Goal: Information Seeking & Learning: Learn about a topic

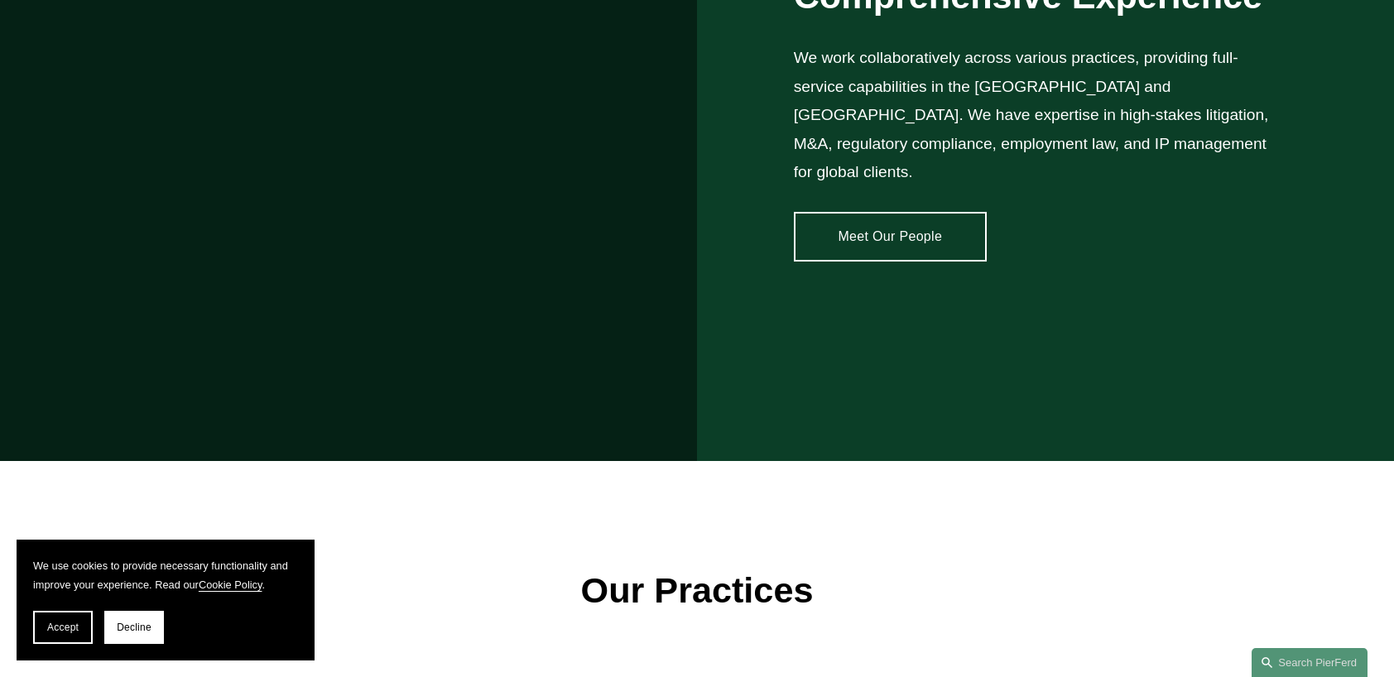
scroll to position [1484, 0]
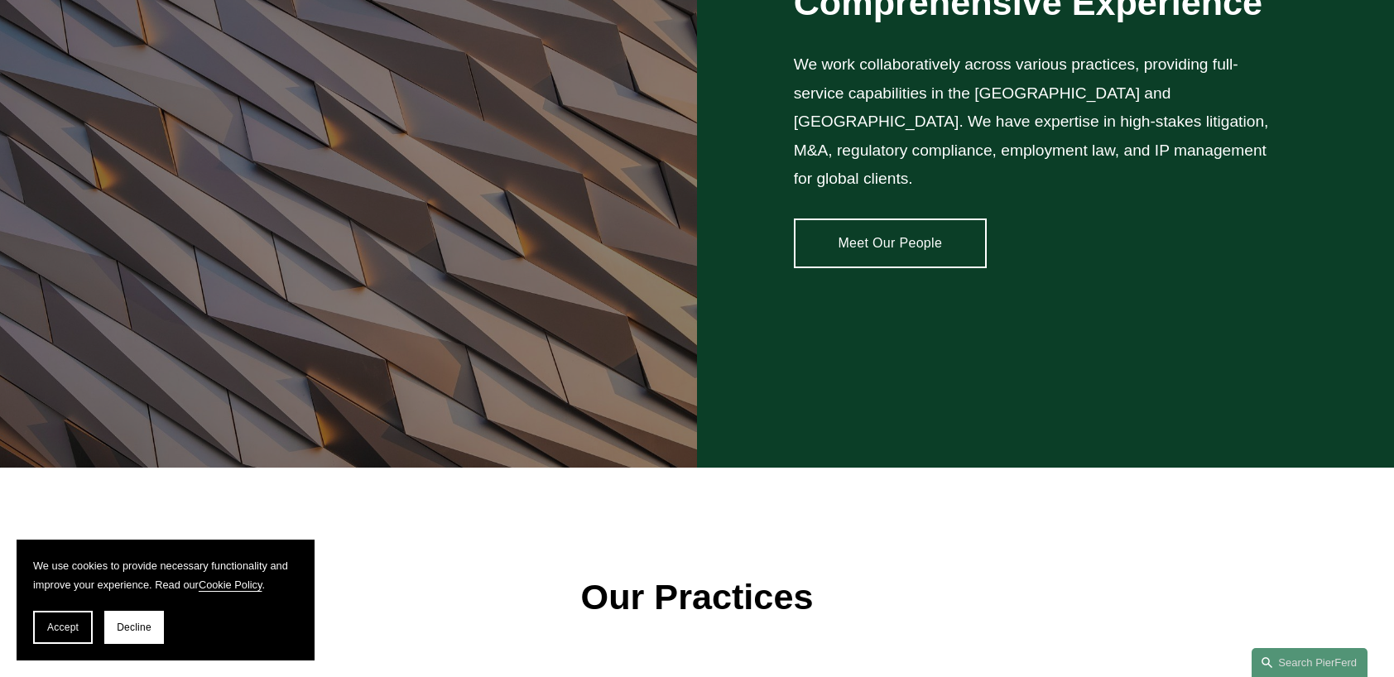
click at [900, 220] on link "Meet Our People" at bounding box center [890, 244] width 193 height 50
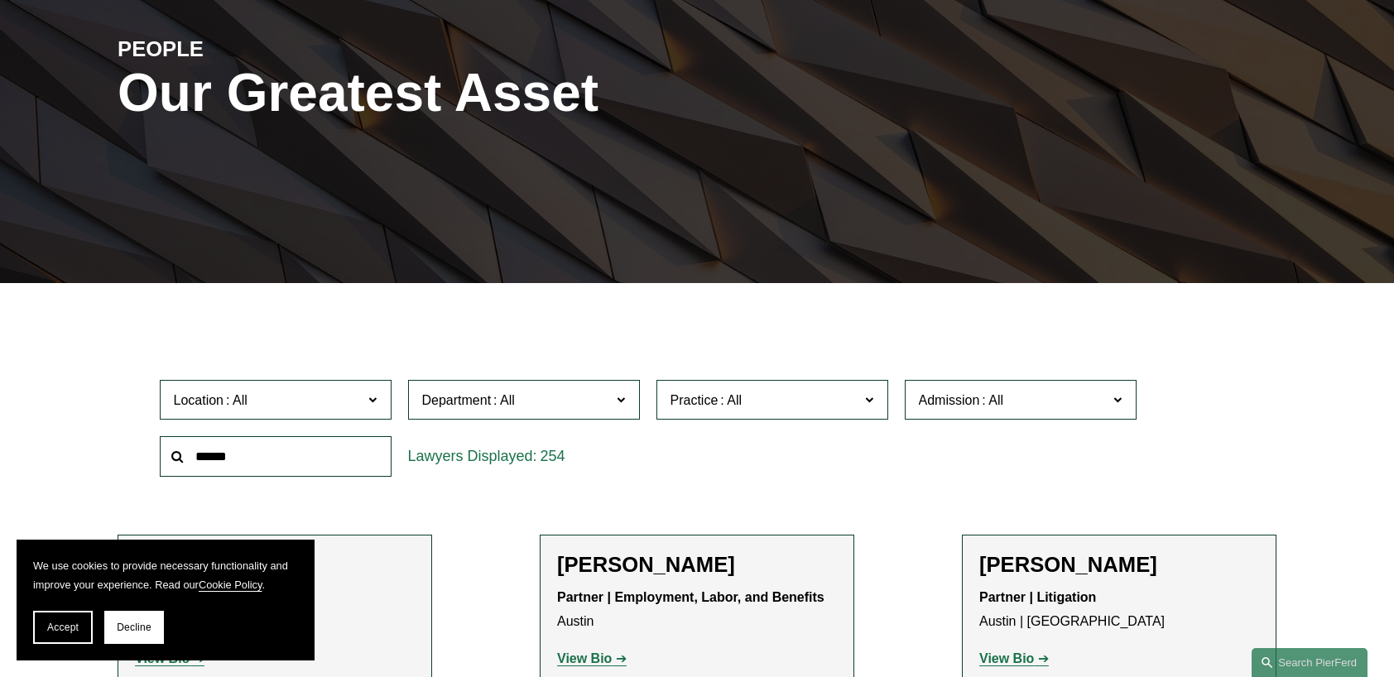
scroll to position [201, 0]
click at [306, 457] on input "text" at bounding box center [276, 456] width 232 height 41
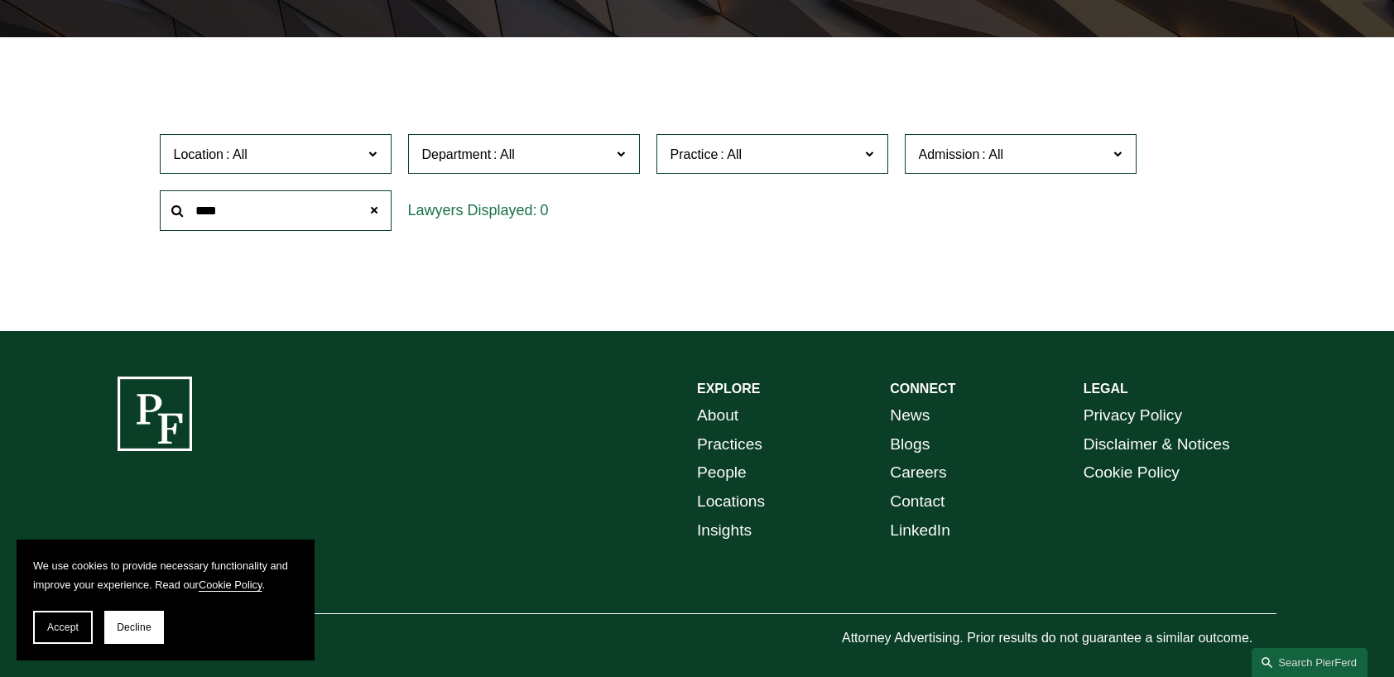
scroll to position [468, 0]
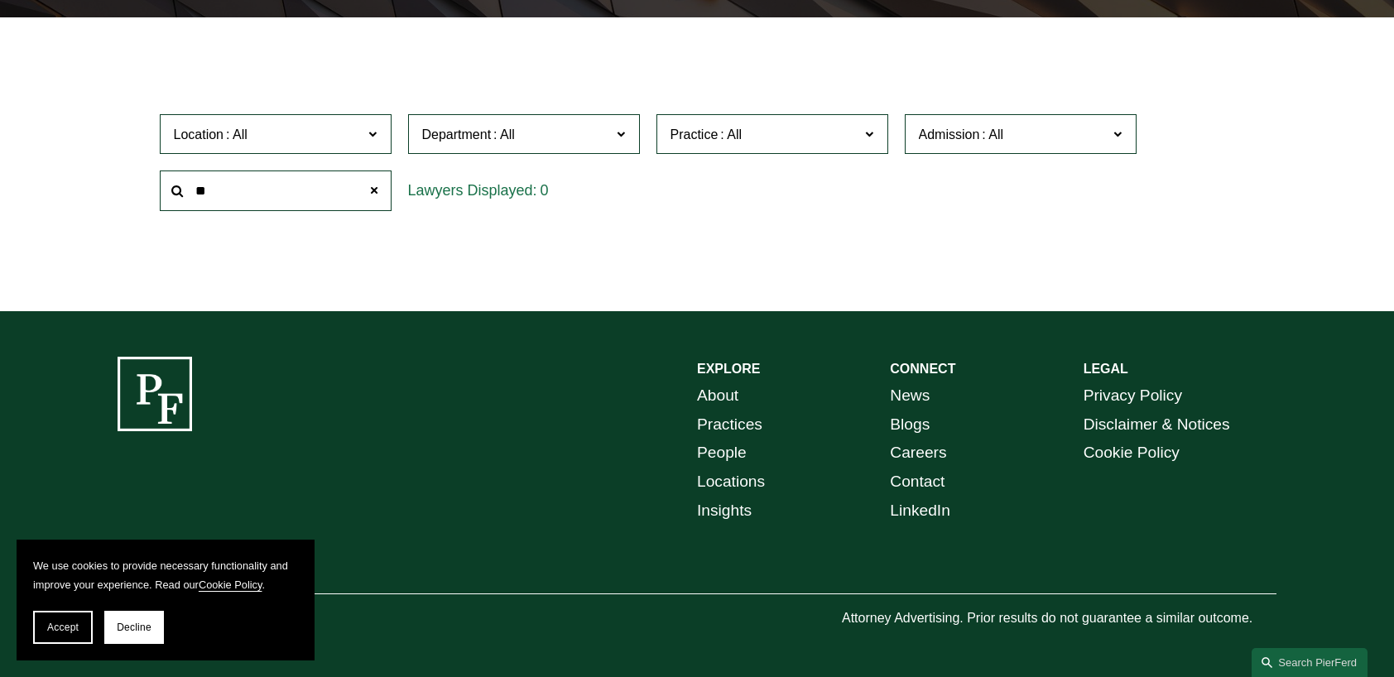
type input "*"
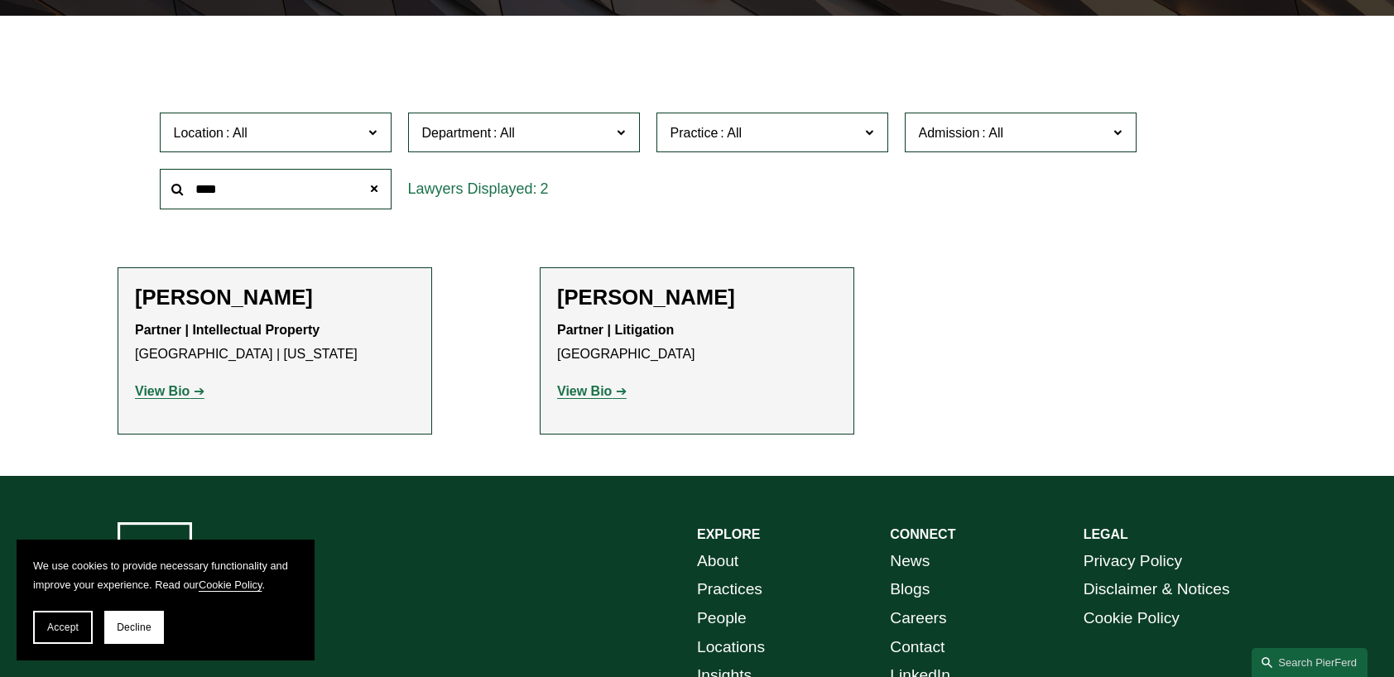
type input "****"
click at [311, 377] on div "Partner | Intellectual Property Miami | New York View Bio Location: Miami; Loca…" at bounding box center [275, 361] width 280 height 84
click at [172, 398] on strong "View Bio" at bounding box center [162, 391] width 55 height 14
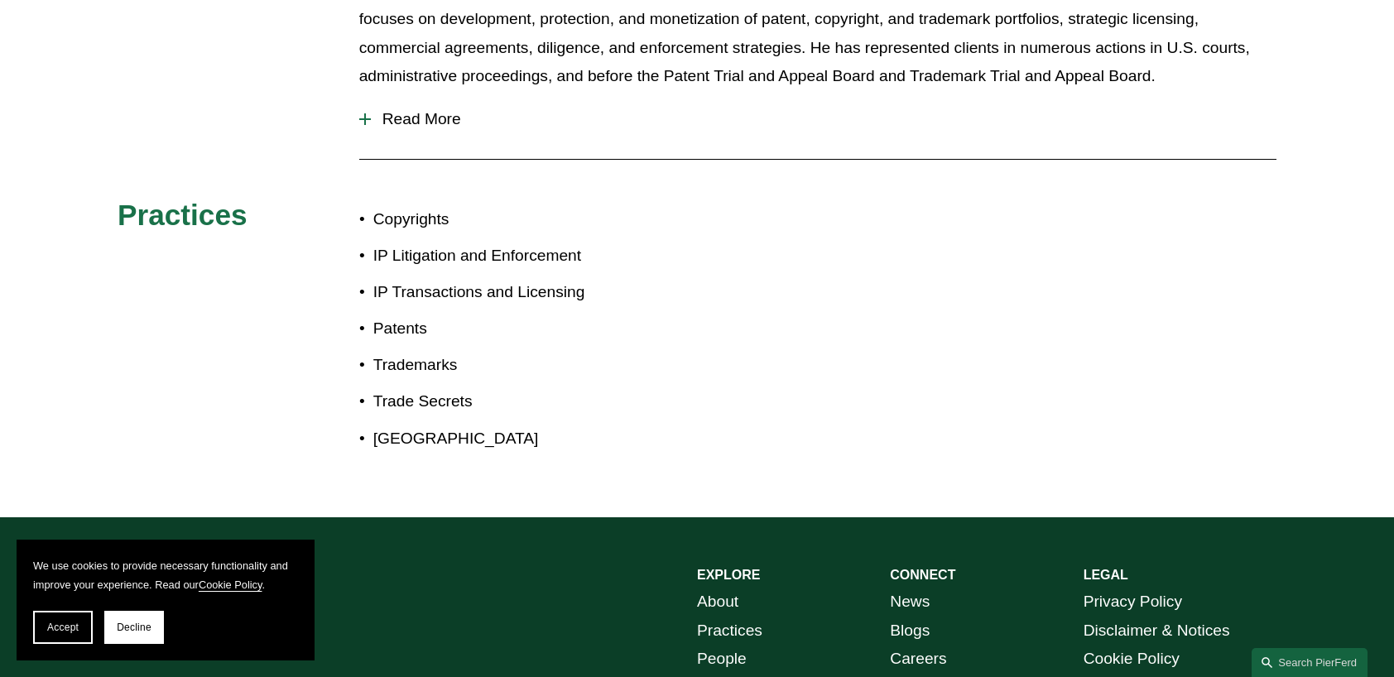
scroll to position [882, 0]
click at [363, 110] on button "Read More" at bounding box center [817, 118] width 917 height 43
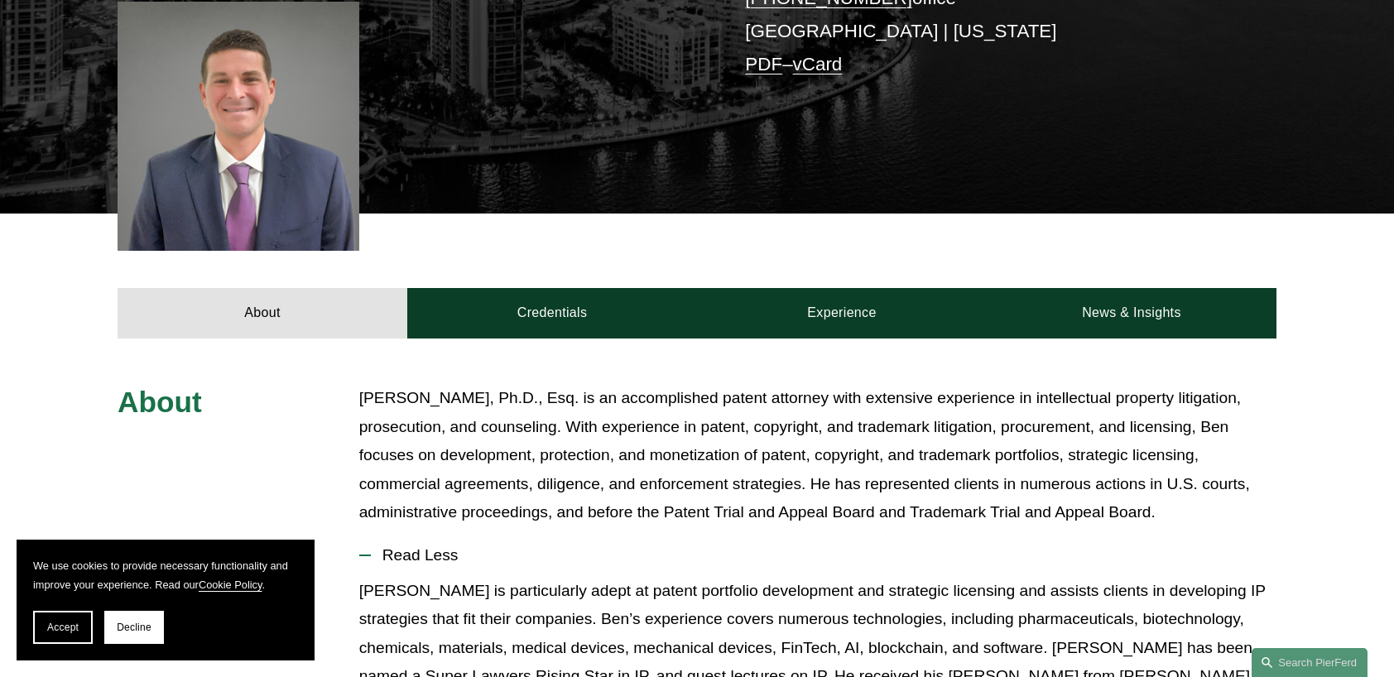
scroll to position [447, 0]
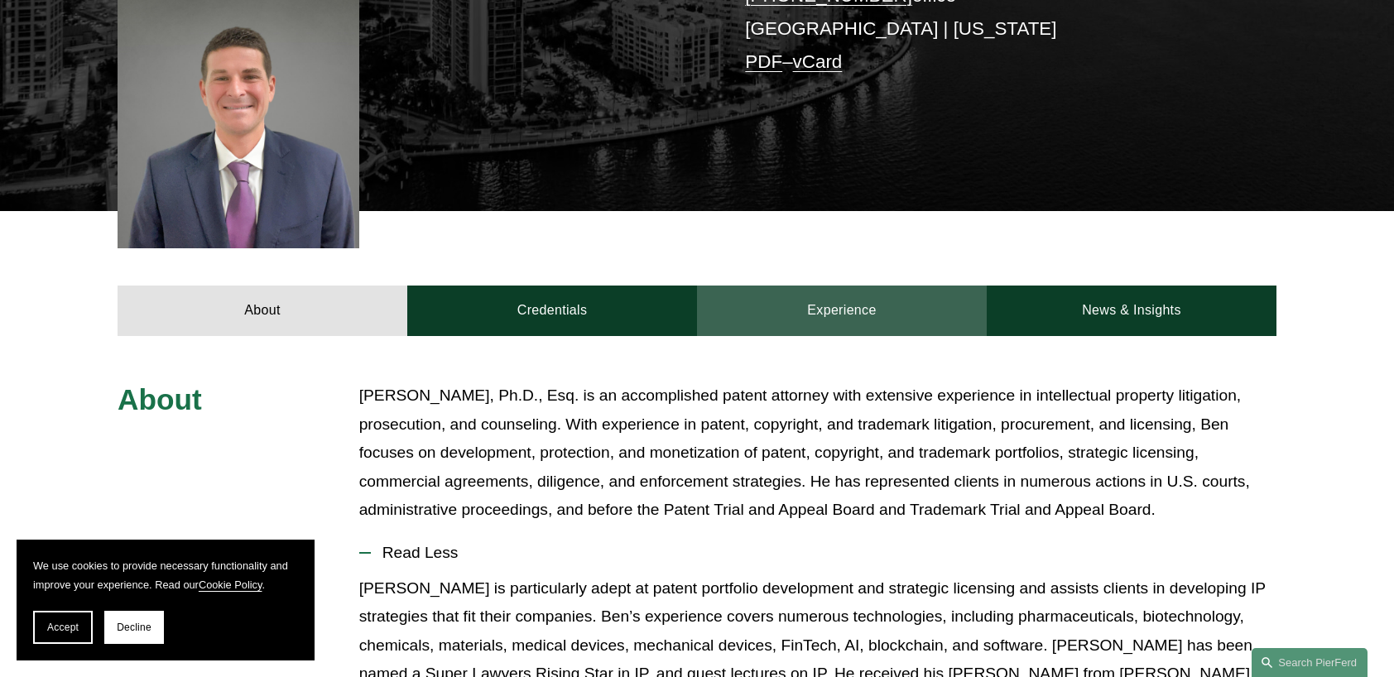
click at [863, 309] on link "Experience" at bounding box center [842, 311] width 290 height 50
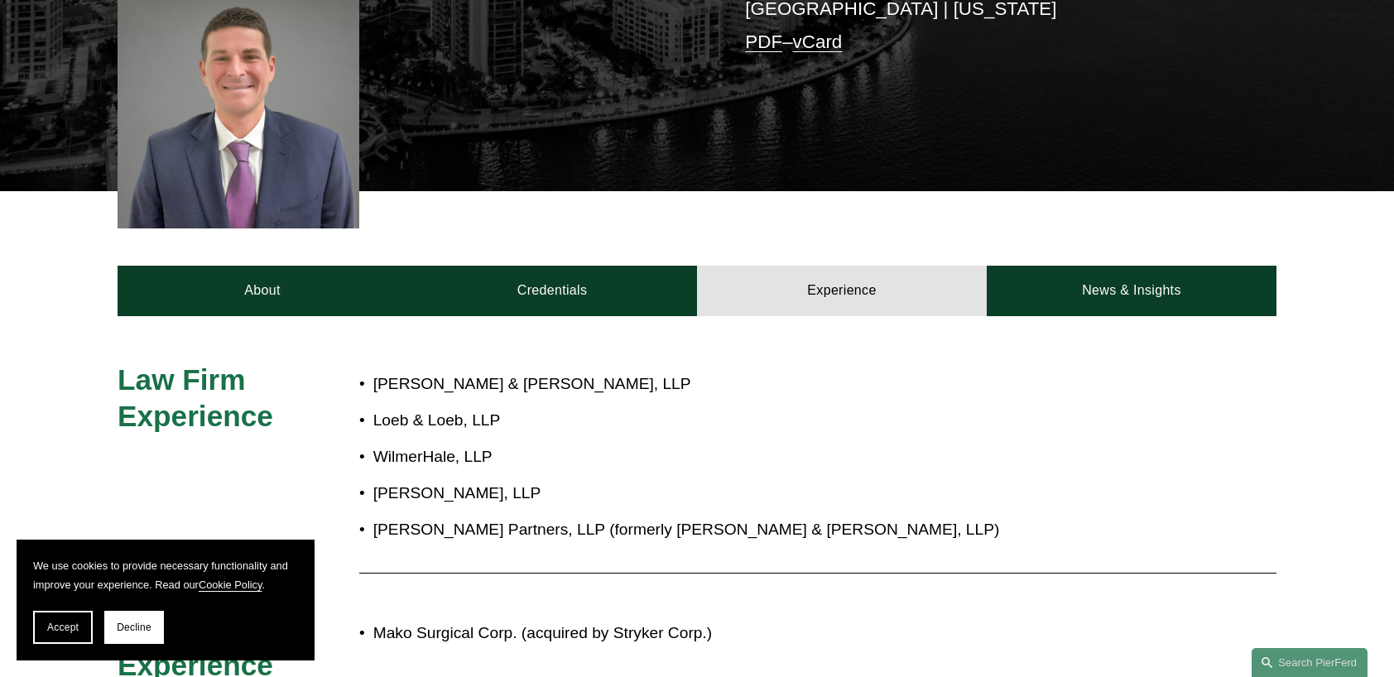
scroll to position [467, 0]
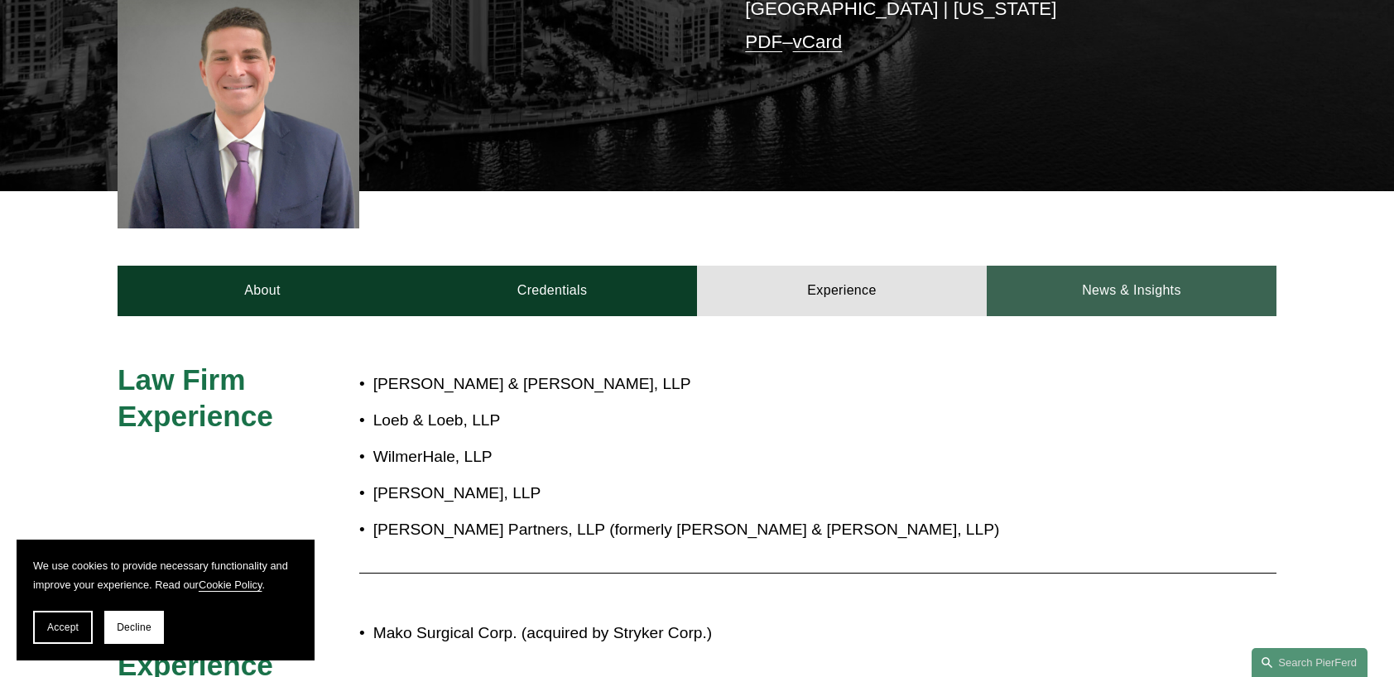
click at [1198, 293] on link "News & Insights" at bounding box center [1132, 291] width 290 height 50
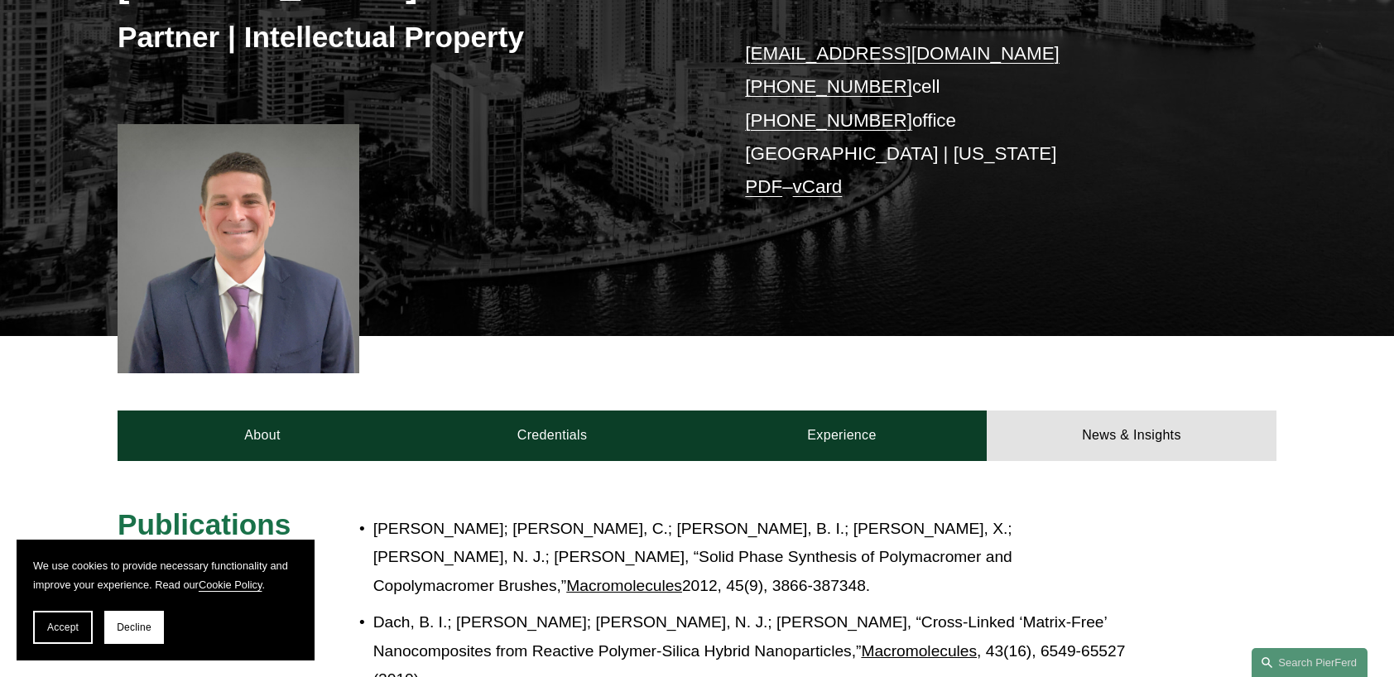
scroll to position [323, 0]
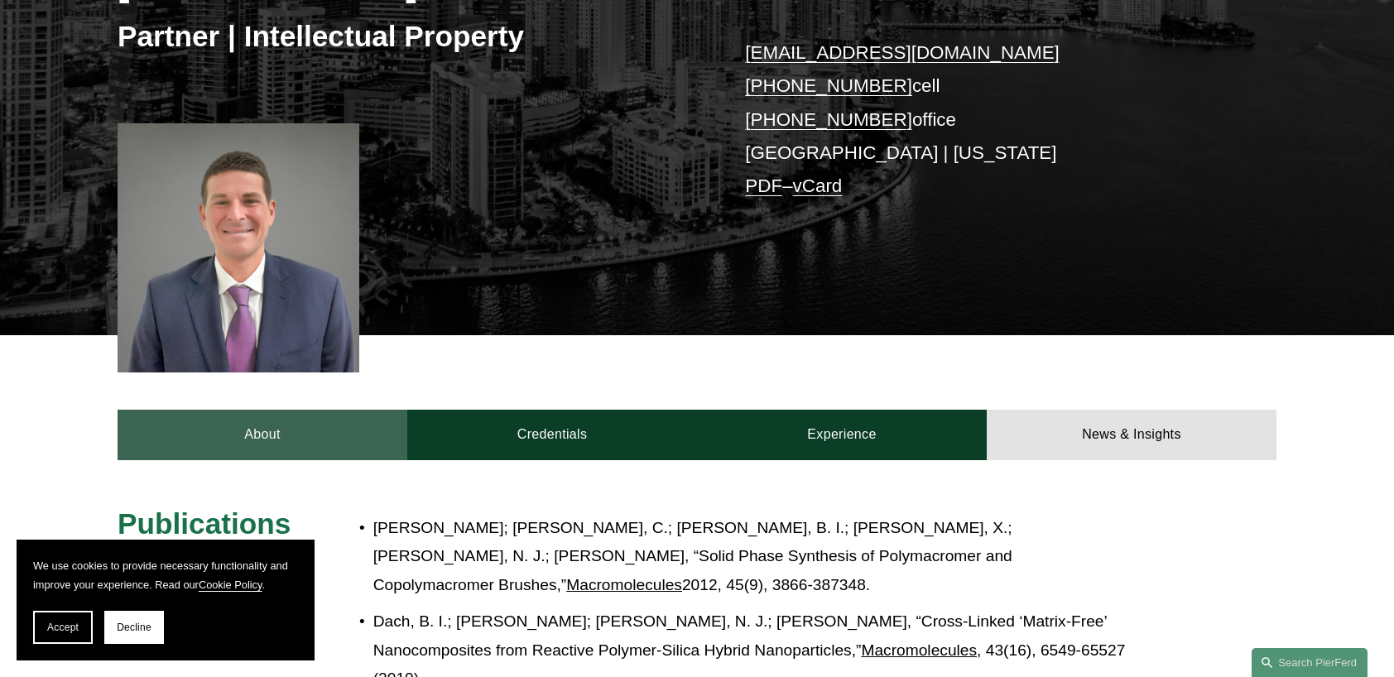
click at [333, 429] on link "About" at bounding box center [263, 435] width 290 height 50
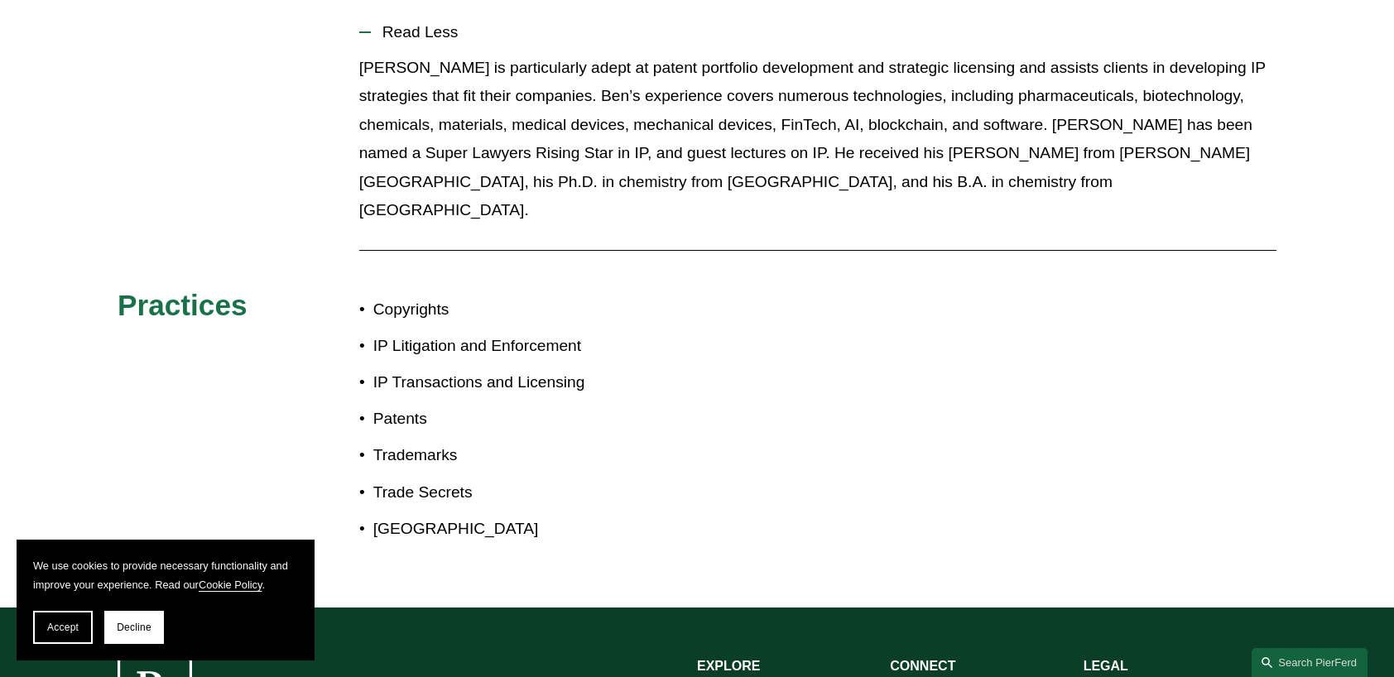
scroll to position [968, 0]
click at [69, 452] on div "About Benjamin Dach, Ph.D., Esq. is an accomplished patent attorney with extens…" at bounding box center [697, 211] width 1394 height 700
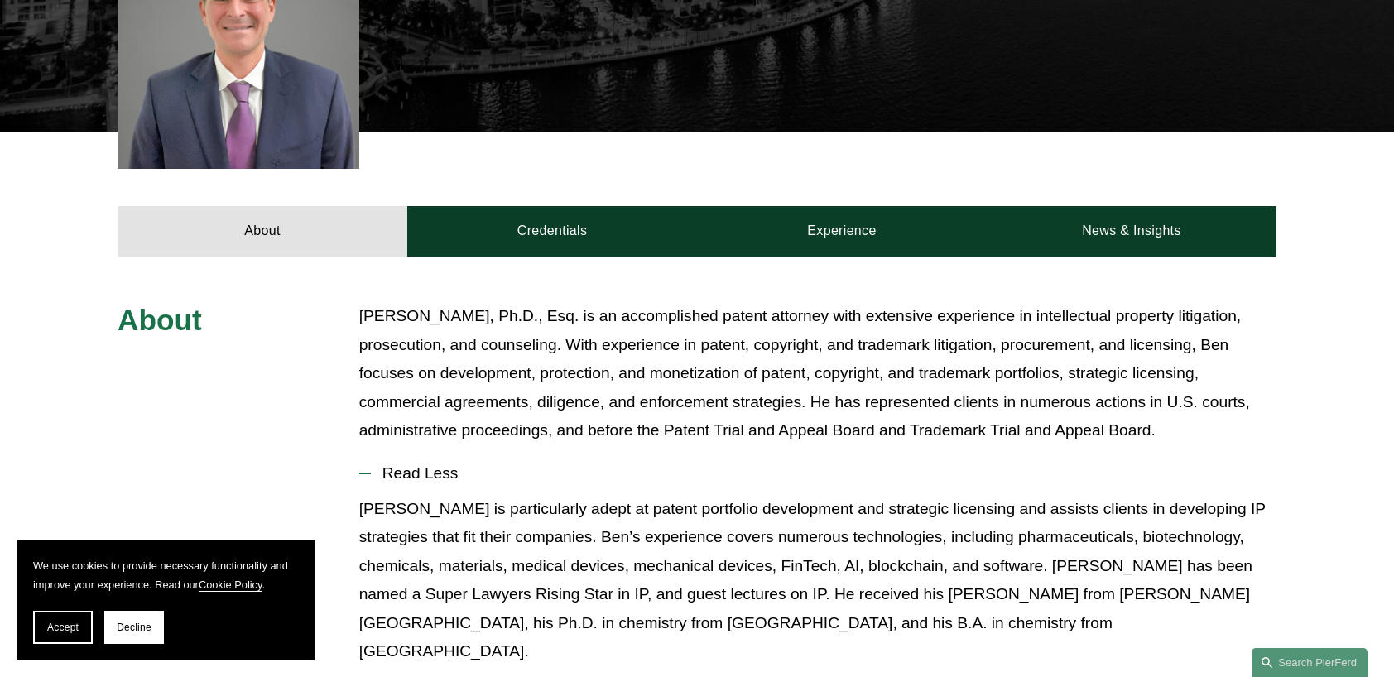
scroll to position [526, 0]
click at [27, 375] on div "About Benjamin Dach, Ph.D., Esq. is an accomplished patent attorney with extens…" at bounding box center [697, 652] width 1394 height 700
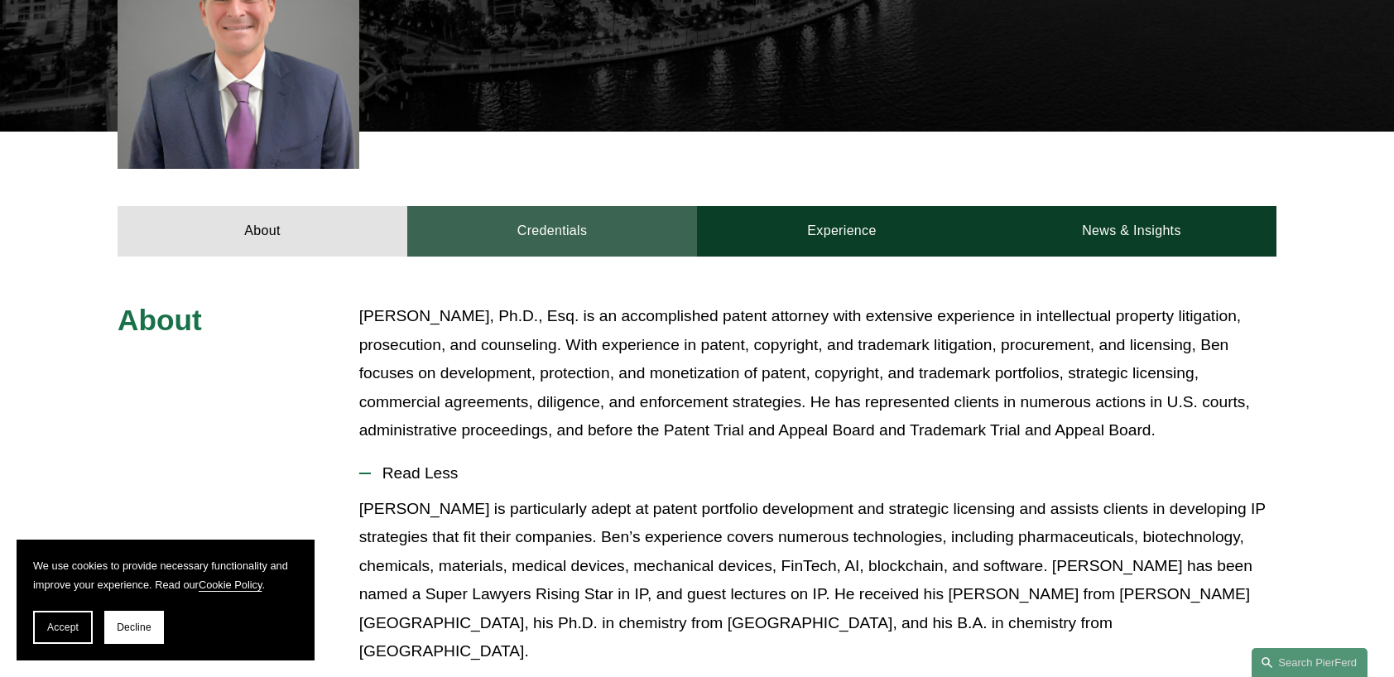
click at [536, 228] on link "Credentials" at bounding box center [552, 231] width 290 height 50
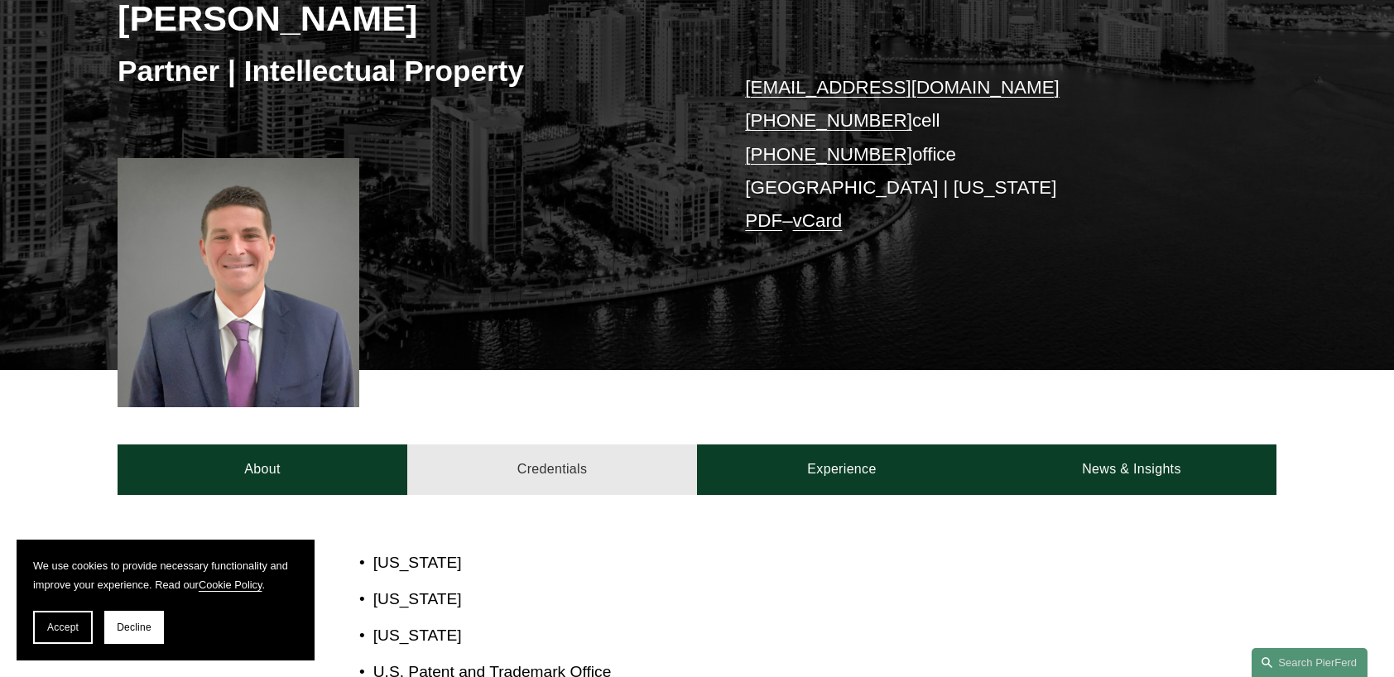
scroll to position [288, 0]
click at [830, 217] on link "vCard" at bounding box center [818, 220] width 50 height 21
click at [778, 225] on link "PDF" at bounding box center [763, 220] width 37 height 21
click at [1309, 121] on div "Benjamin I. Dach Partner | Intellectual Property ben.dach@pierferd.com +1.917.8…" at bounding box center [697, 133] width 1394 height 473
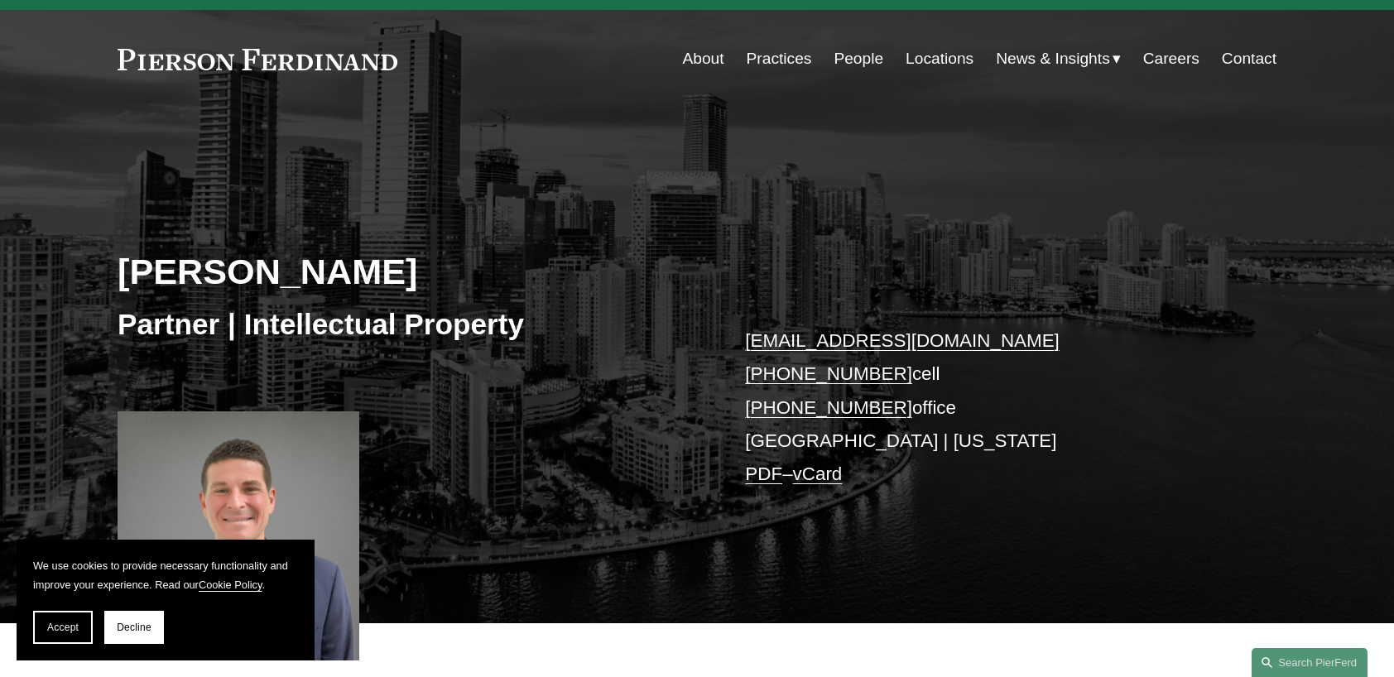
scroll to position [0, 0]
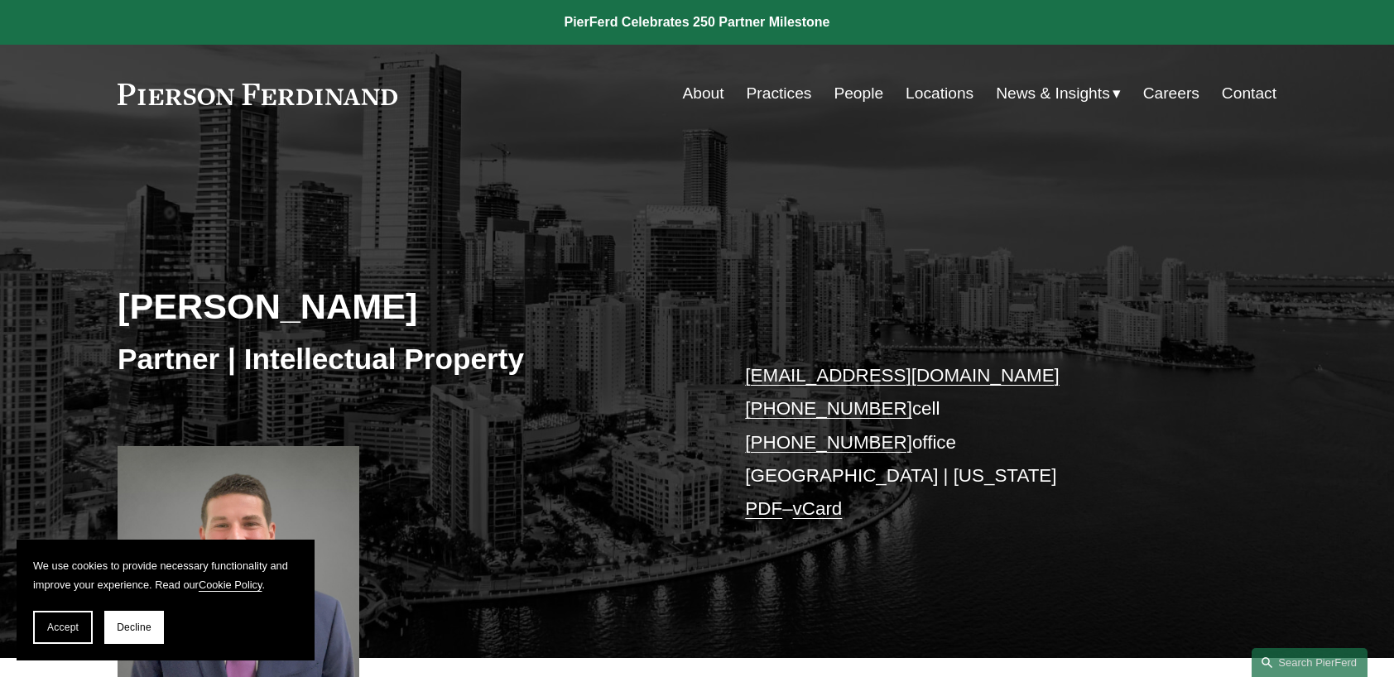
click at [694, 98] on link "About" at bounding box center [702, 93] width 41 height 31
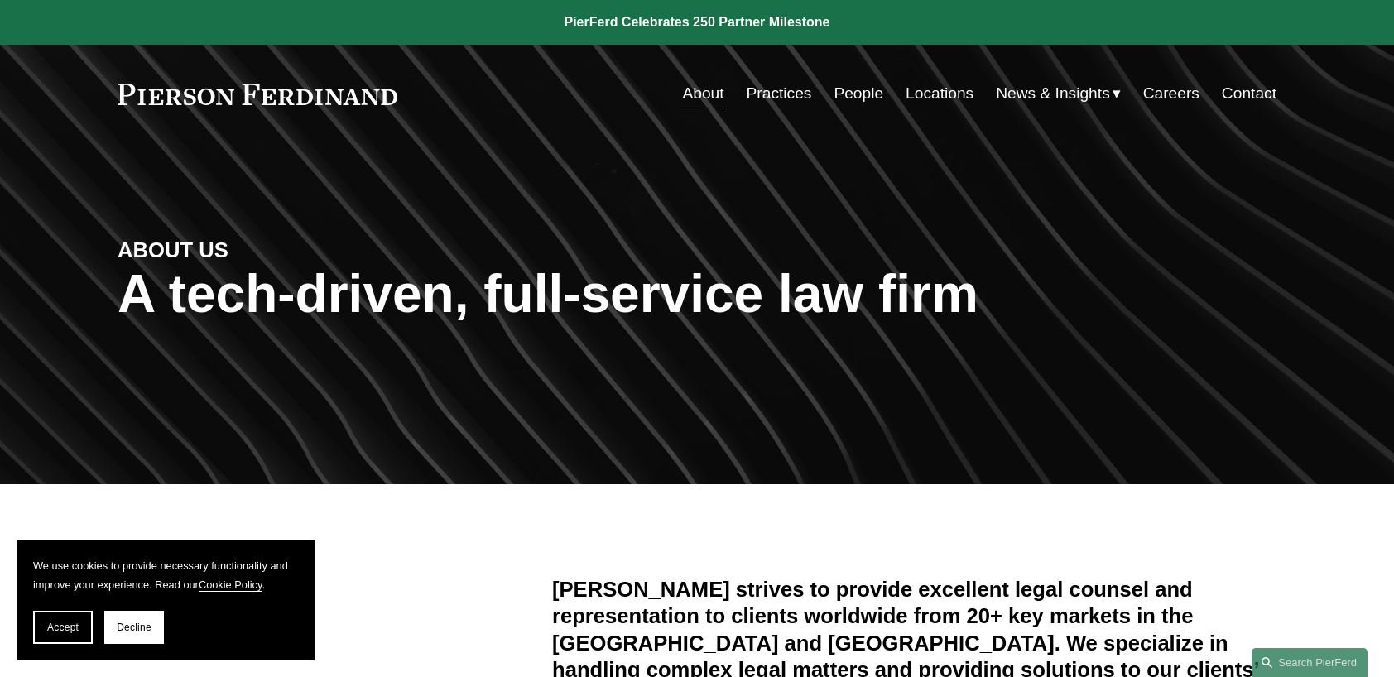
click at [783, 95] on link "Practices" at bounding box center [779, 93] width 65 height 31
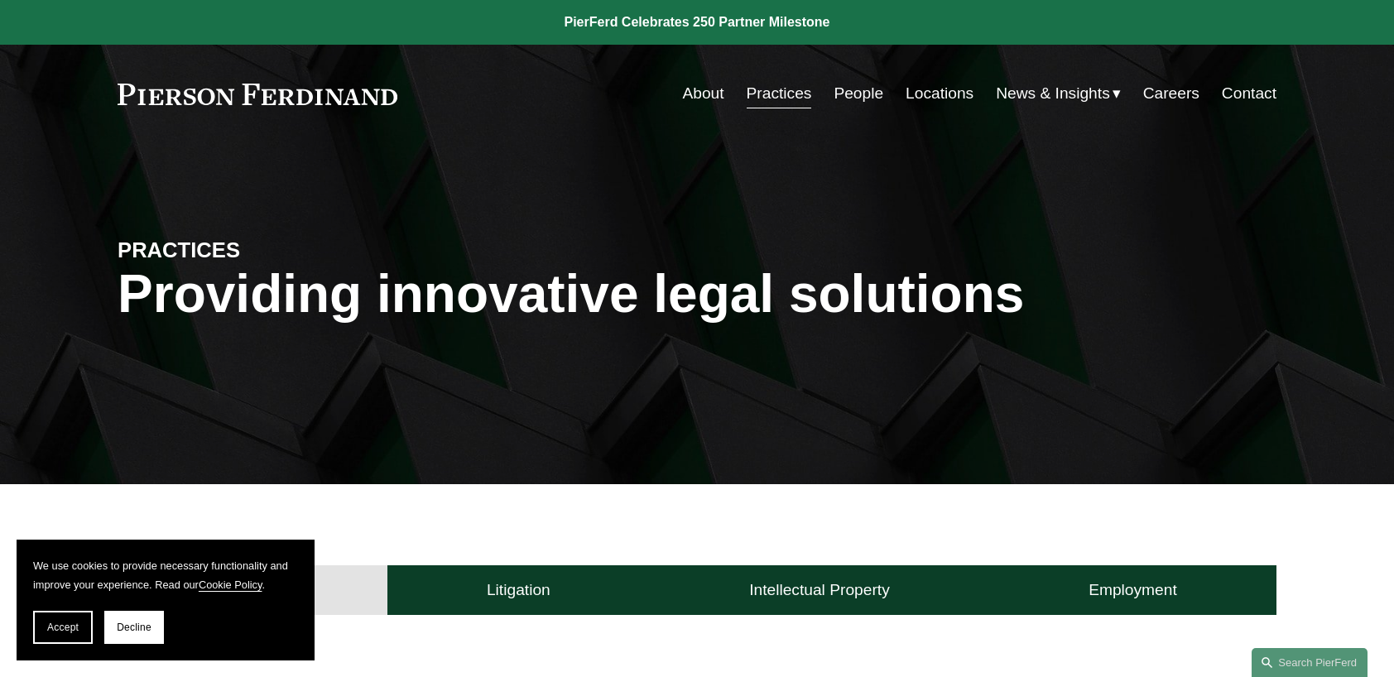
click at [938, 85] on link "Locations" at bounding box center [940, 93] width 68 height 31
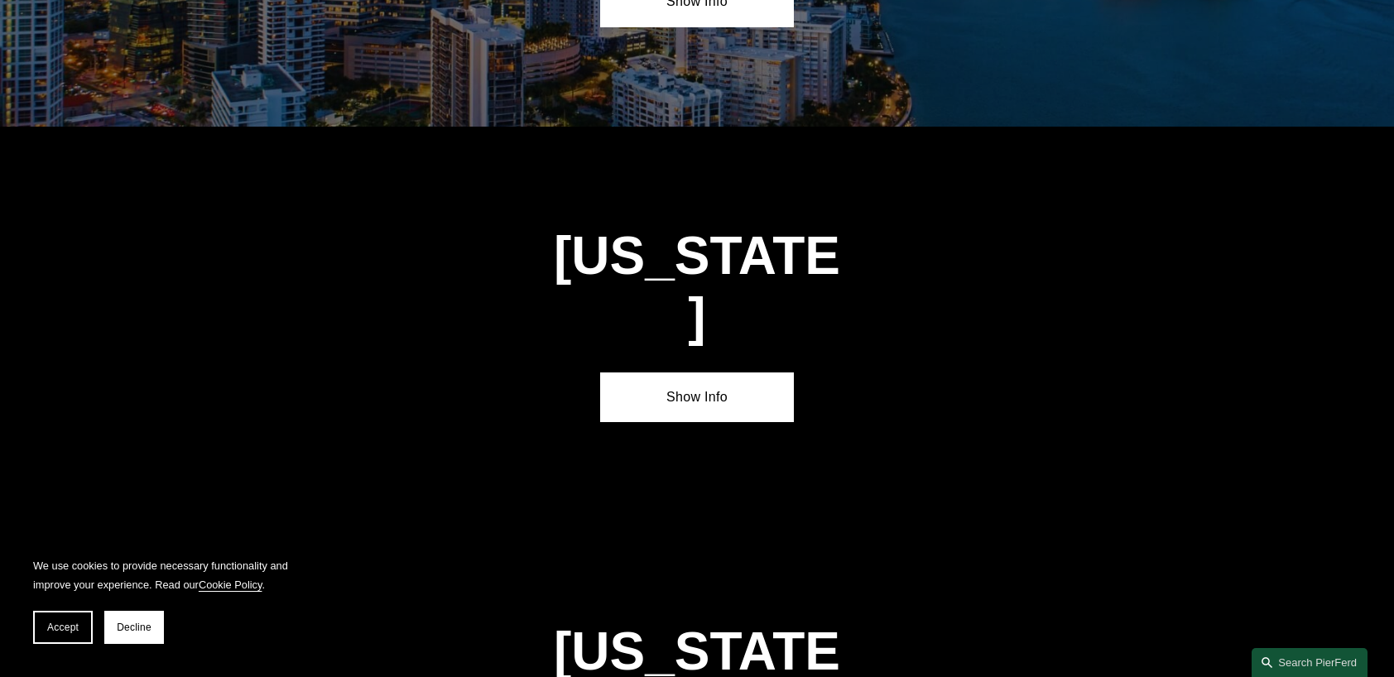
scroll to position [2360, 0]
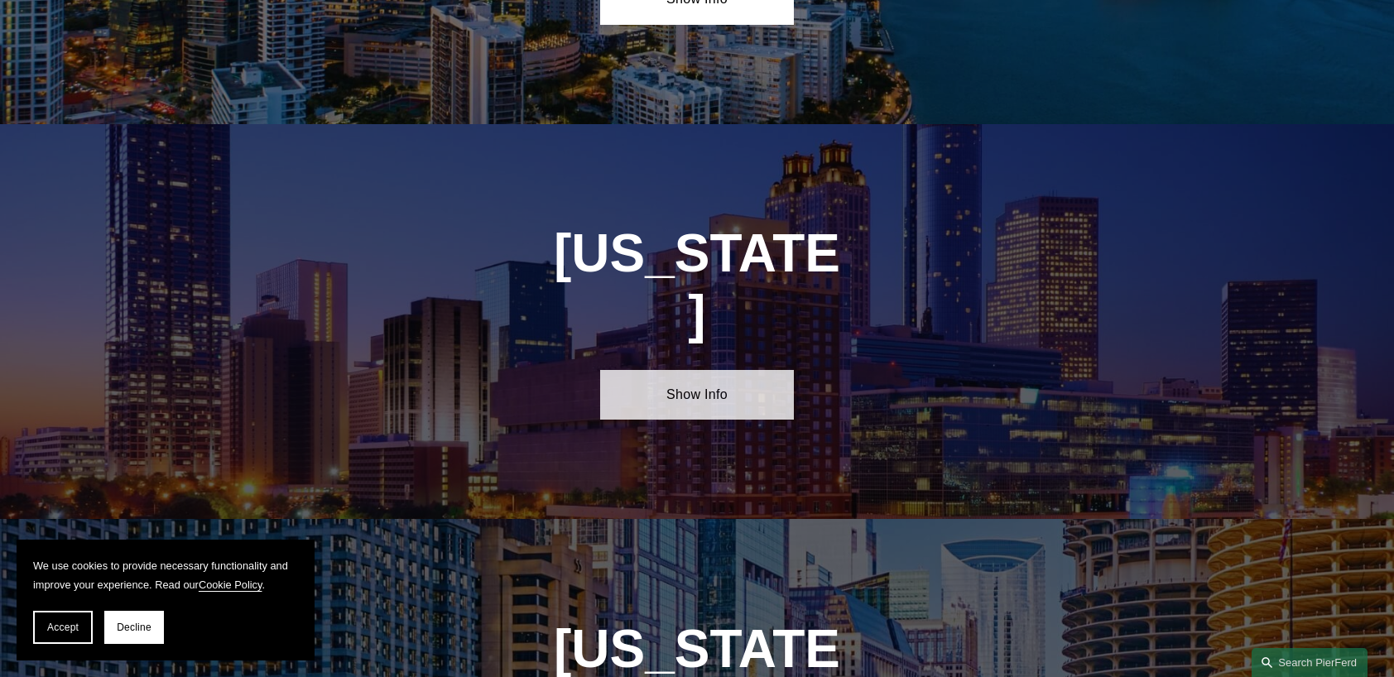
click at [730, 370] on link "Show Info" at bounding box center [696, 395] width 193 height 50
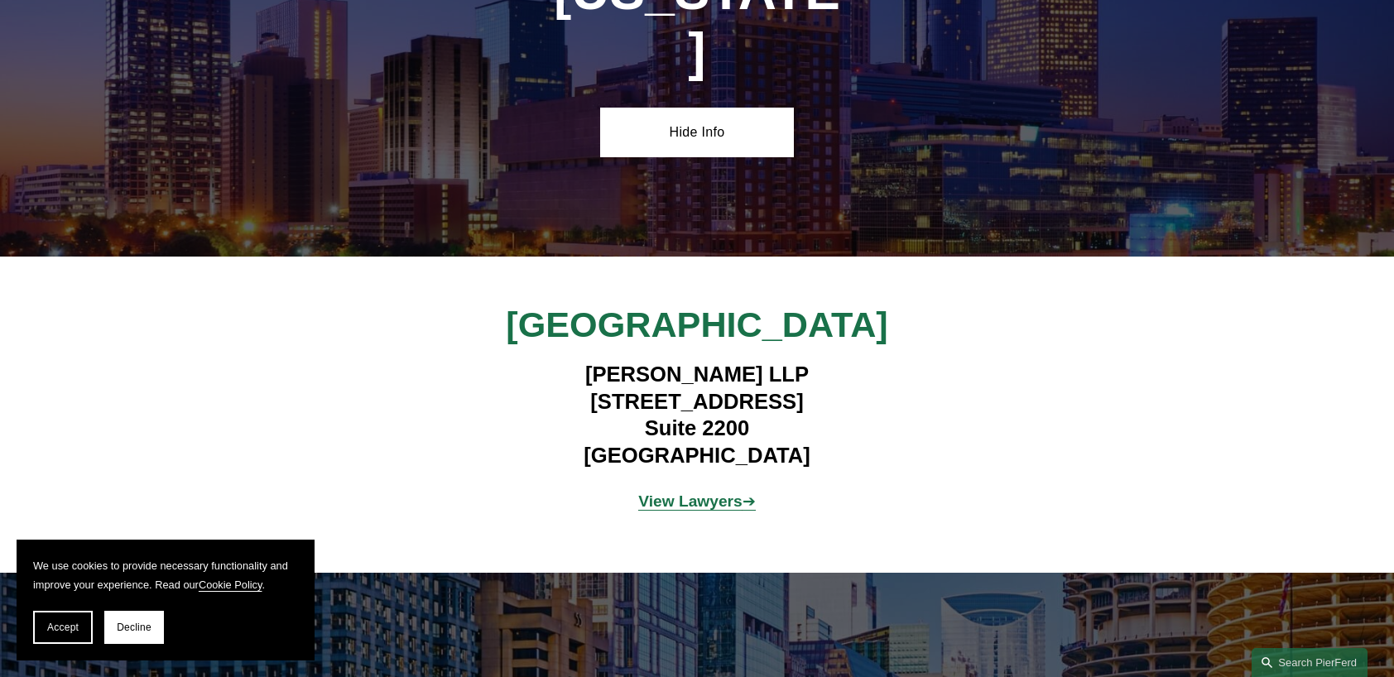
scroll to position [2622, 0]
click at [704, 492] on strong "View Lawyers" at bounding box center [690, 500] width 104 height 17
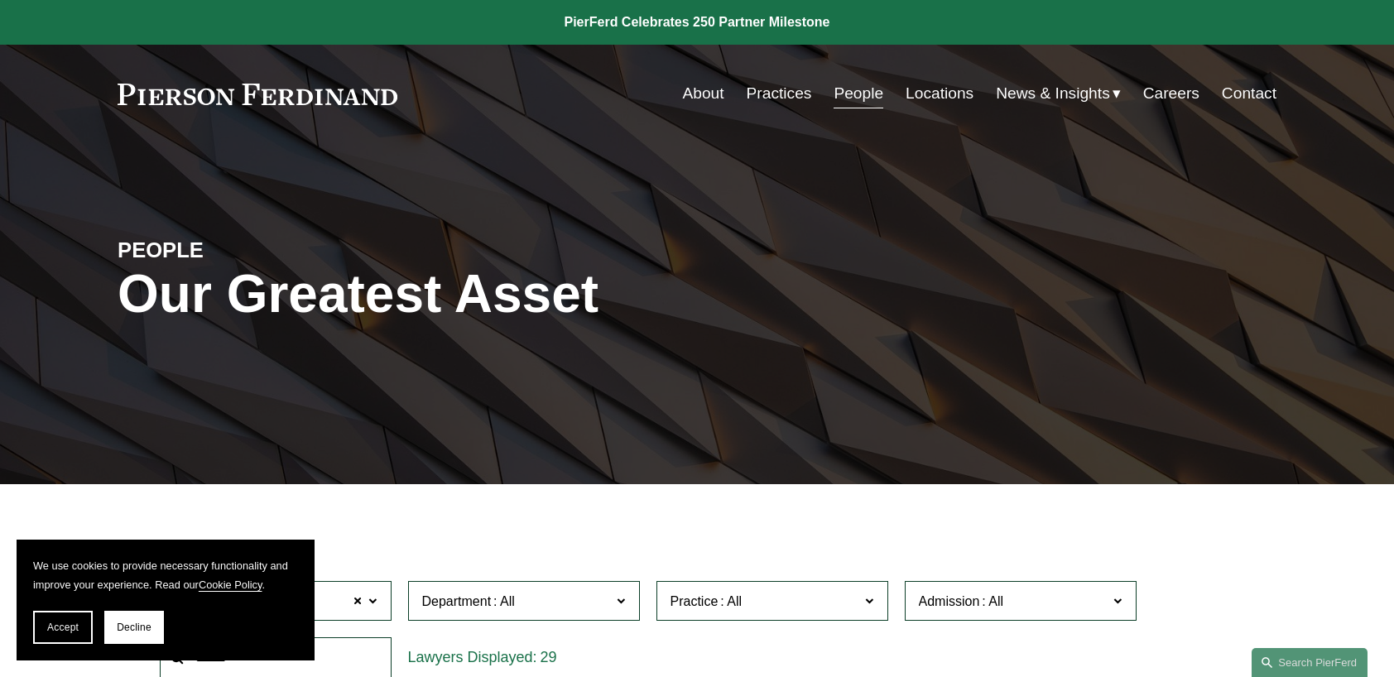
click at [1040, 95] on span "News & Insights" at bounding box center [1053, 93] width 114 height 29
click at [0, 0] on span "News" at bounding box center [0, 0] width 0 height 0
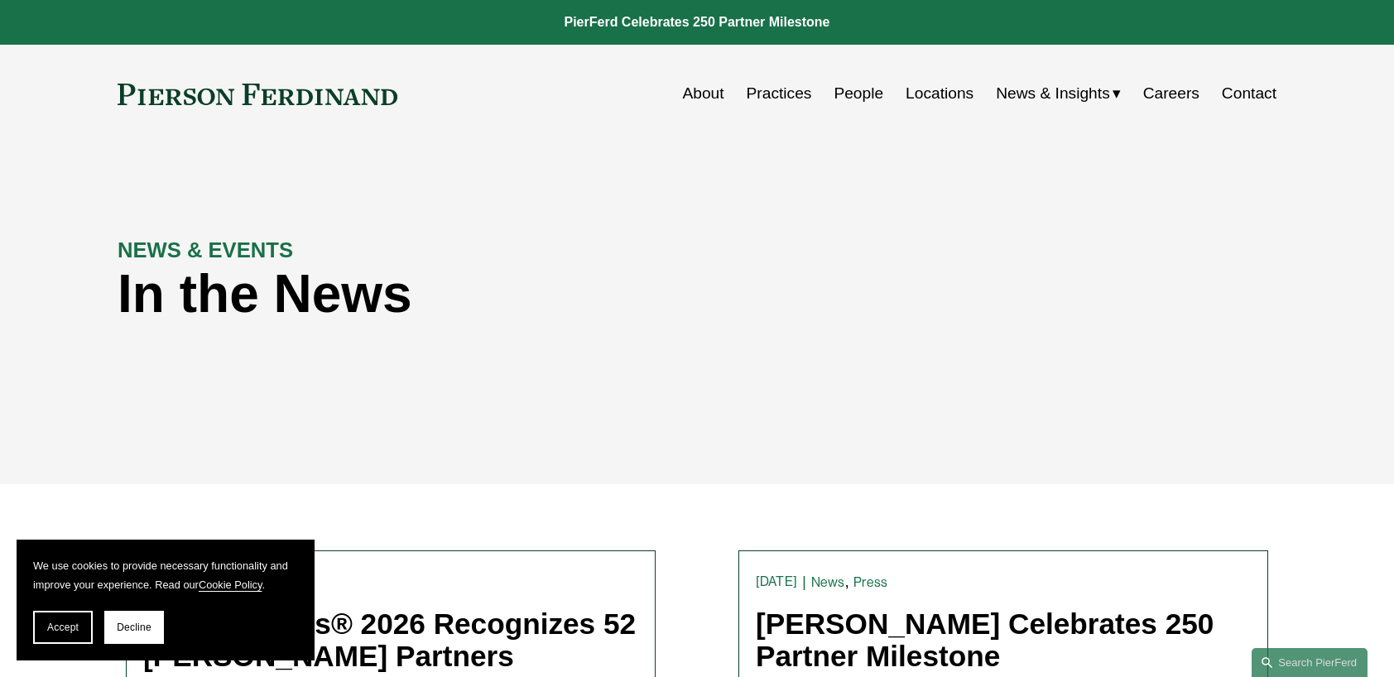
click at [0, 0] on span "Insights" at bounding box center [0, 0] width 0 height 0
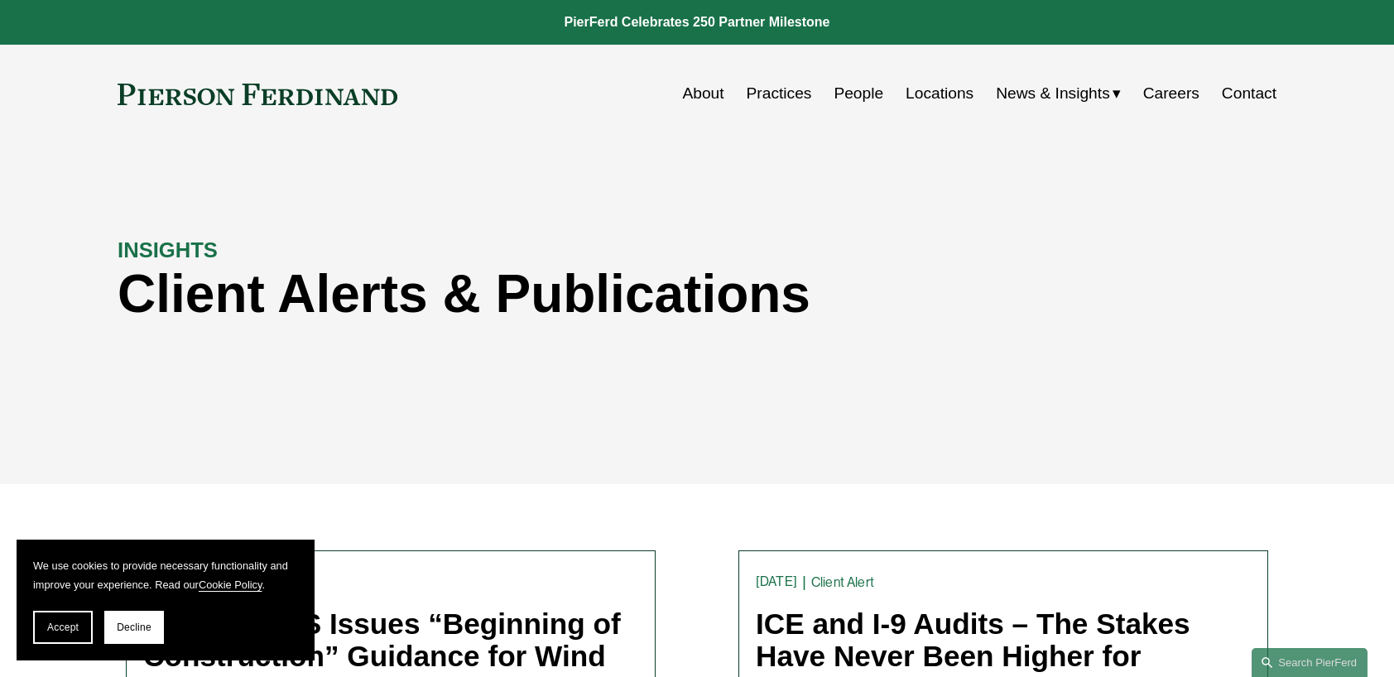
click at [788, 206] on div "INSIGHTS Client Alerts & Publications" at bounding box center [697, 313] width 1394 height 249
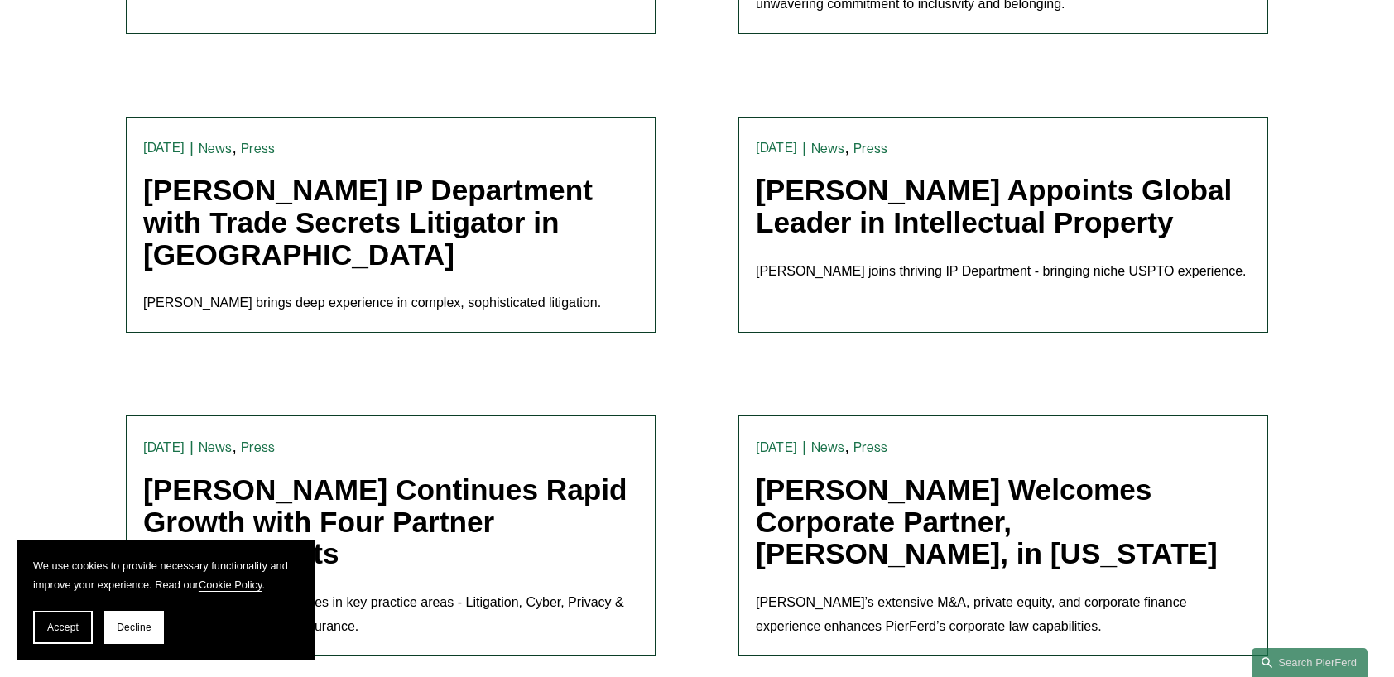
scroll to position [2847, 0]
